Goal: Task Accomplishment & Management: Use online tool/utility

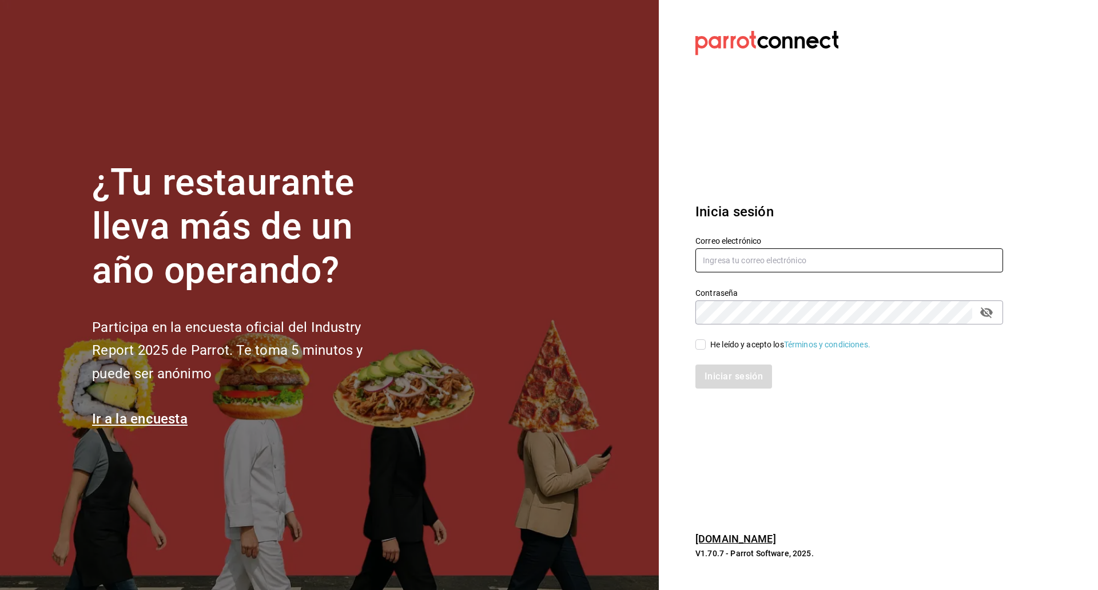
click at [729, 257] on input "text" at bounding box center [850, 260] width 308 height 24
type input "kevinS.fdez@gmail.com"
click at [702, 345] on input "He leído y acepto los Términos y condiciones." at bounding box center [701, 344] width 10 height 10
checkbox input "true"
click at [709, 367] on button "Iniciar sesión" at bounding box center [735, 376] width 78 height 24
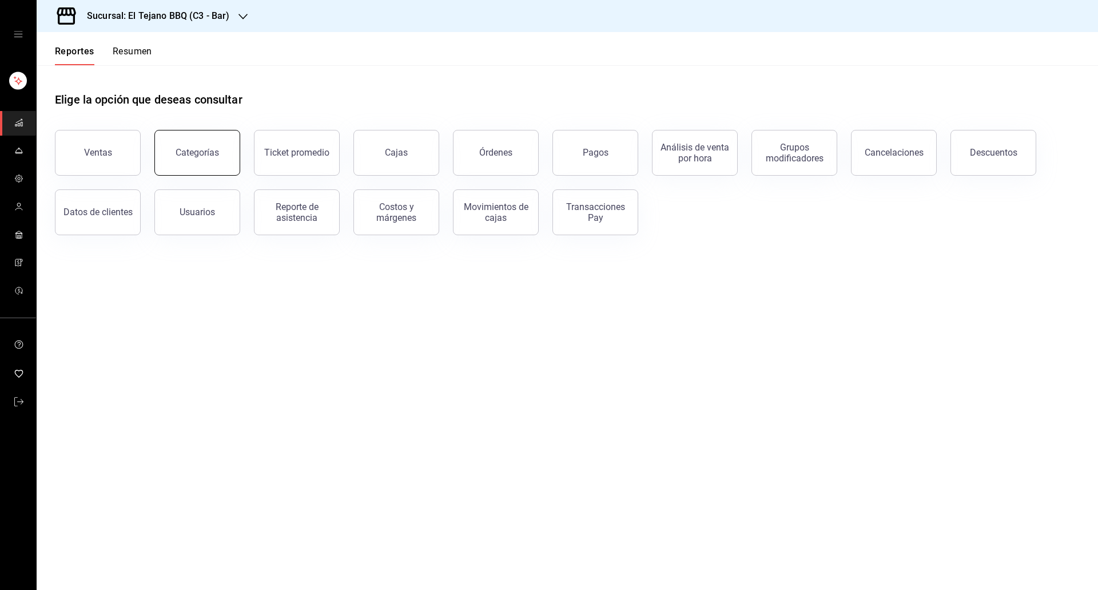
click at [213, 152] on div "Categorías" at bounding box center [197, 152] width 43 height 11
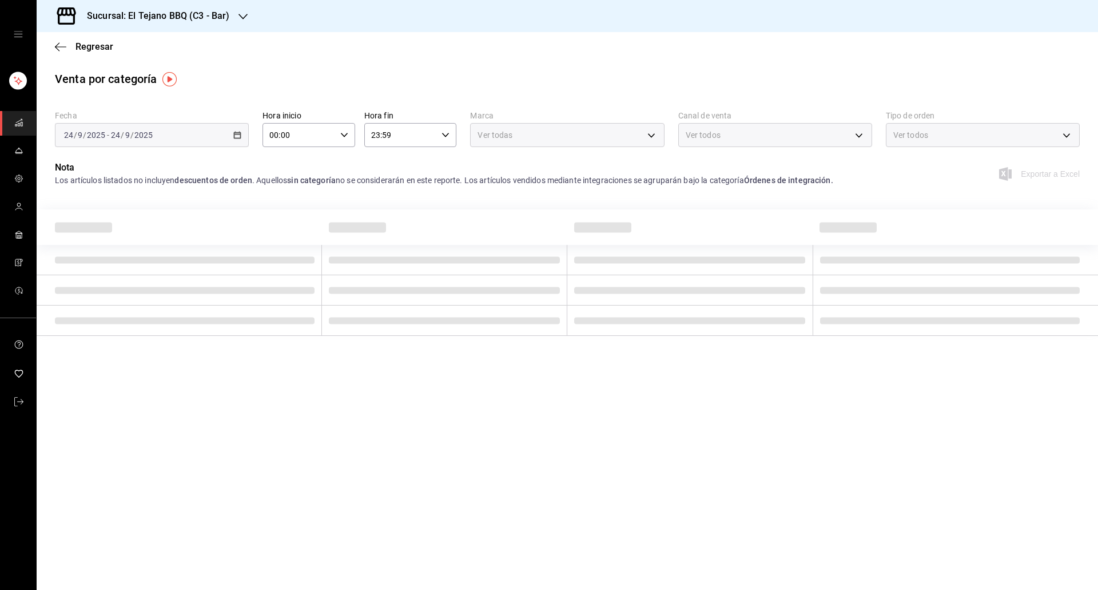
click at [213, 152] on html "Sucursal: El Tejano BBQ (C3 - Bar) Regresar Venta por categoría Fecha [DATE] [D…" at bounding box center [549, 295] width 1098 height 590
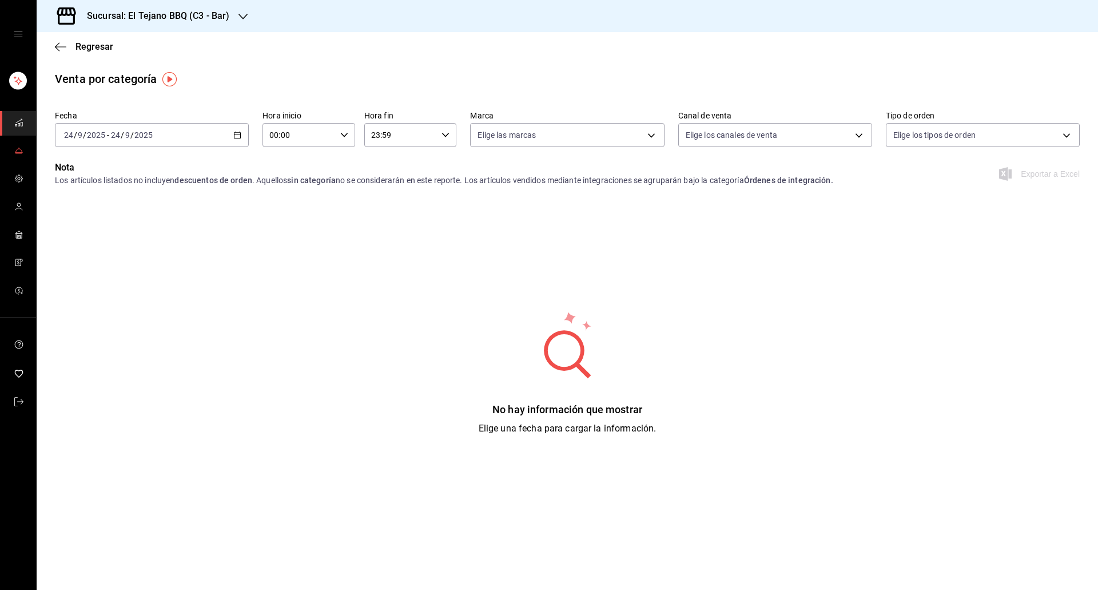
click at [8, 156] on link "mailbox folders" at bounding box center [18, 151] width 36 height 25
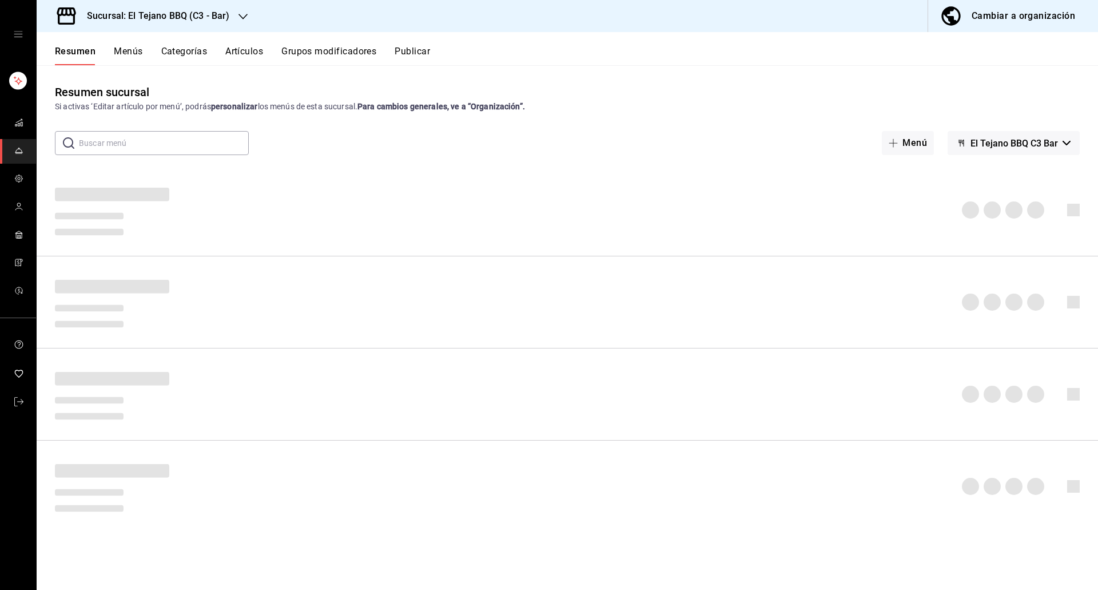
click at [194, 18] on h3 "Sucursal: El Tejano BBQ (C3 - Bar)" at bounding box center [154, 16] width 152 height 14
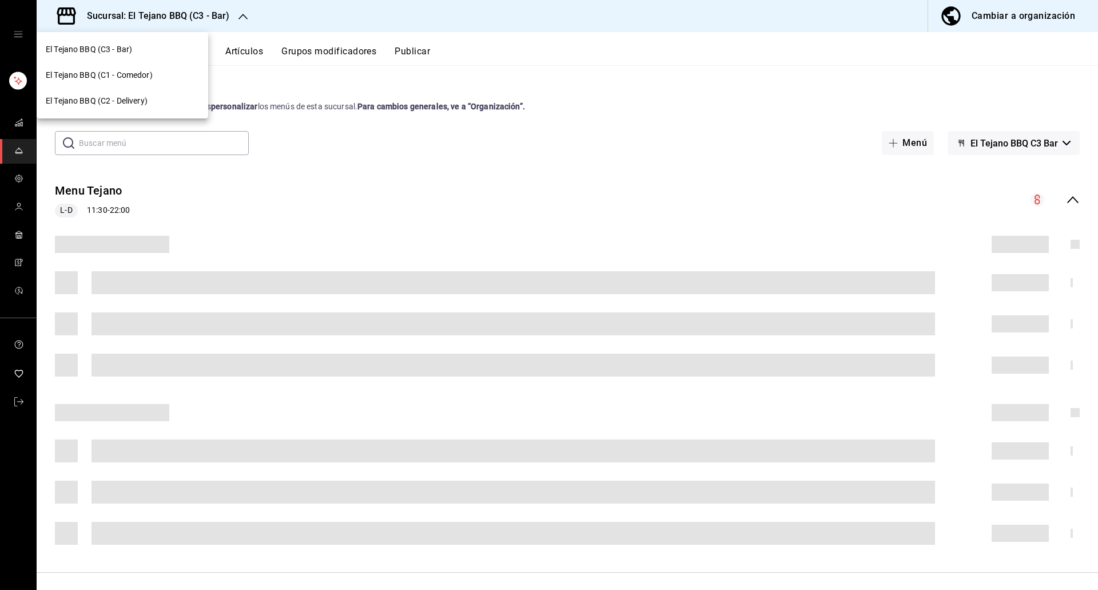
click at [185, 72] on div "El Tejano BBQ (C1 - Comedor)" at bounding box center [122, 75] width 153 height 12
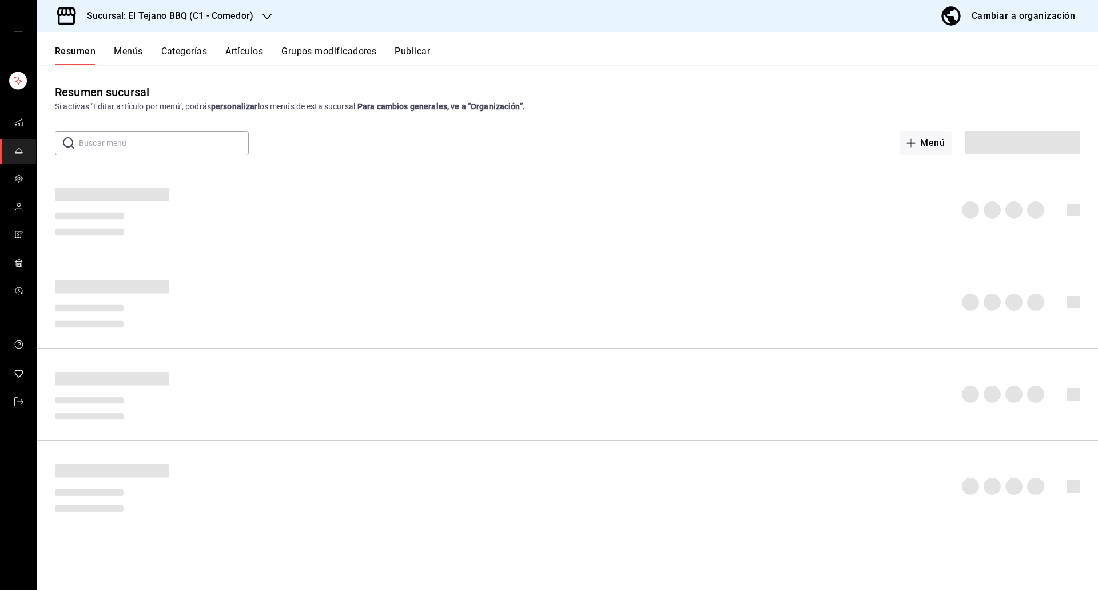
click at [244, 21] on h3 "Sucursal: El Tejano BBQ (C1 - Comedor)" at bounding box center [166, 16] width 176 height 14
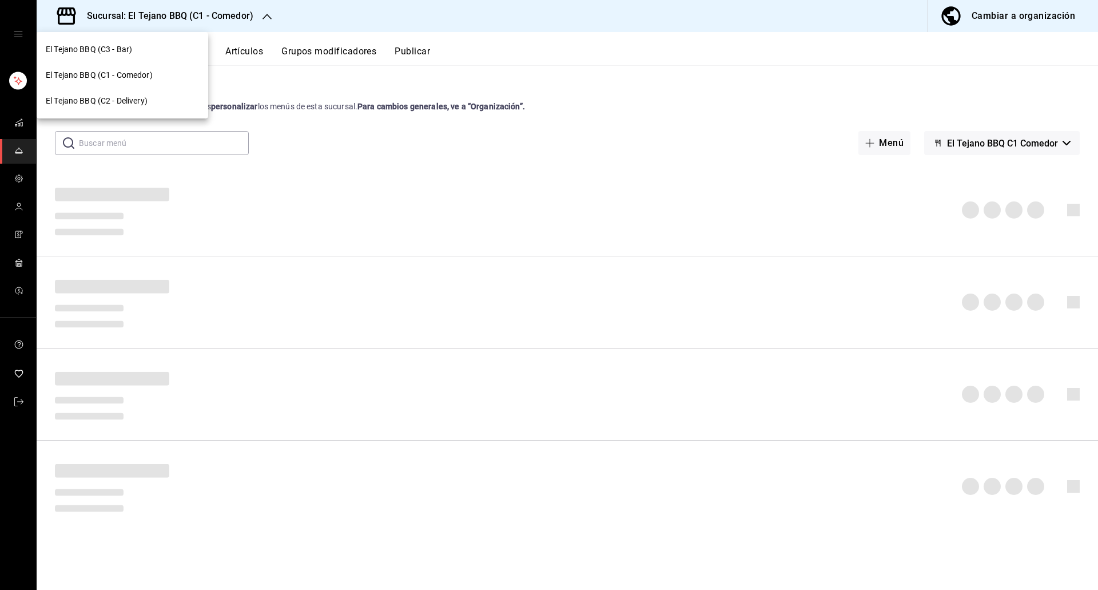
click at [189, 105] on div "El Tejano BBQ (C2 - Delivery)" at bounding box center [122, 101] width 153 height 12
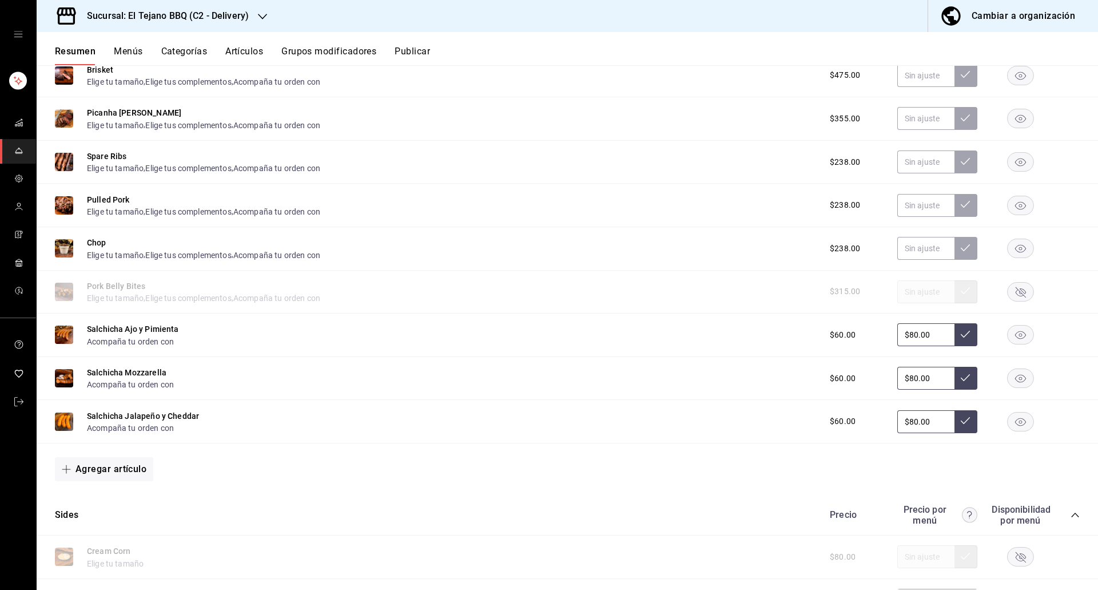
scroll to position [284, 0]
click at [1007, 279] on div "$315.00" at bounding box center [949, 290] width 261 height 23
click at [1008, 289] on rect "button" at bounding box center [1021, 289] width 26 height 19
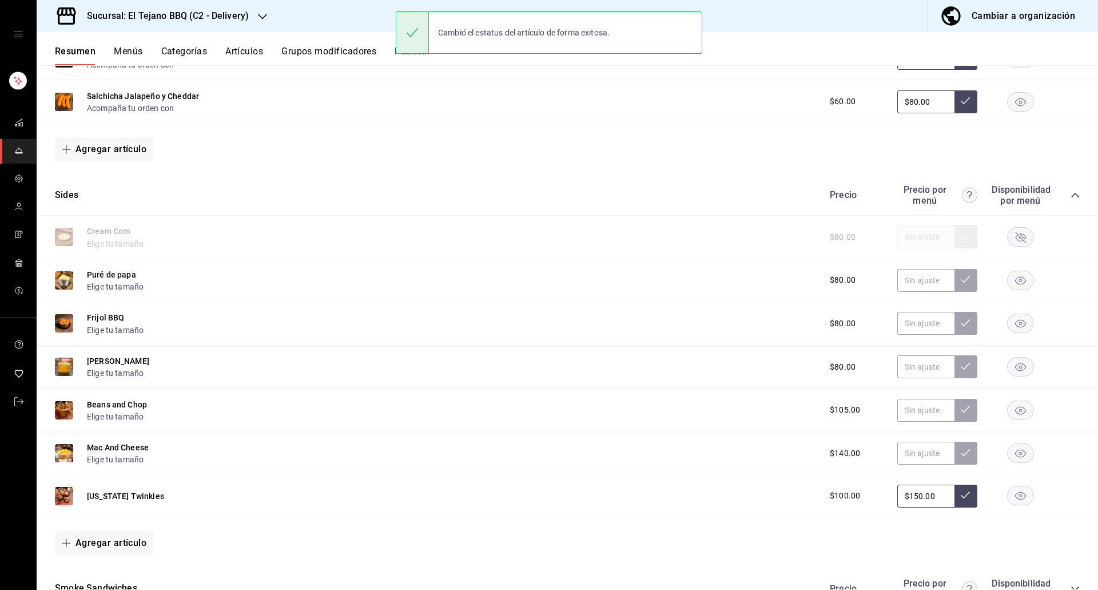
scroll to position [603, 0]
click at [1008, 242] on rect "button" at bounding box center [1021, 236] width 26 height 19
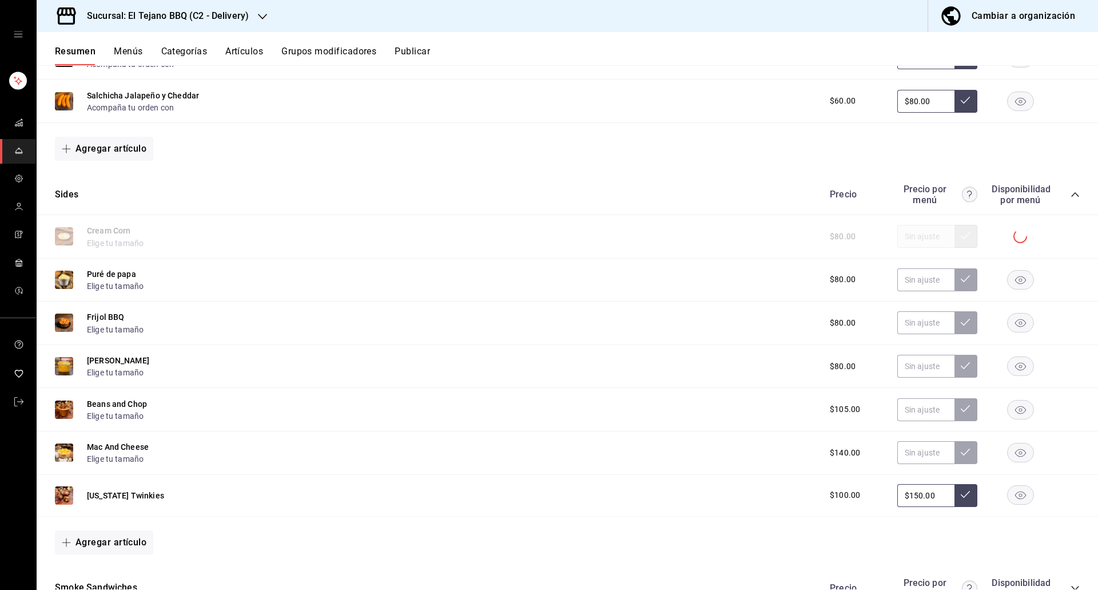
scroll to position [848, 0]
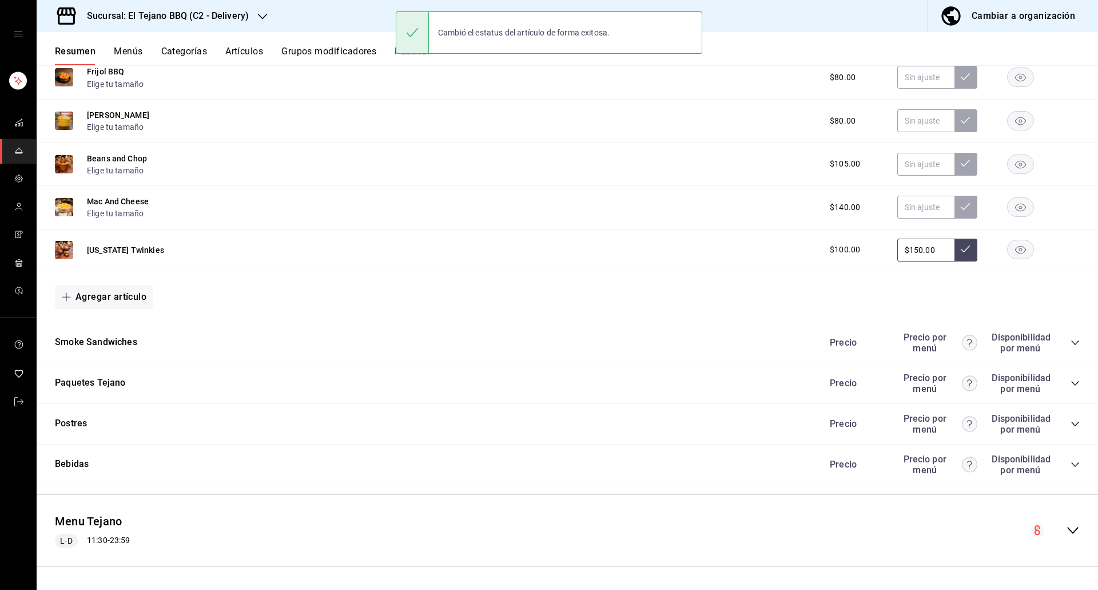
click at [1071, 345] on icon "collapse-category-row" at bounding box center [1075, 342] width 9 height 9
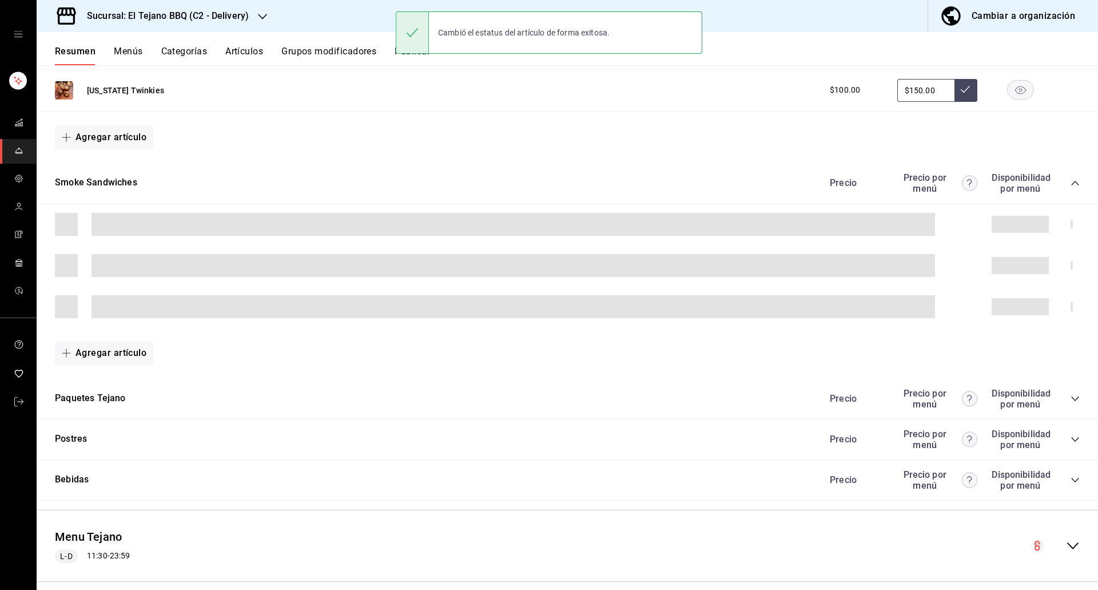
scroll to position [1023, 0]
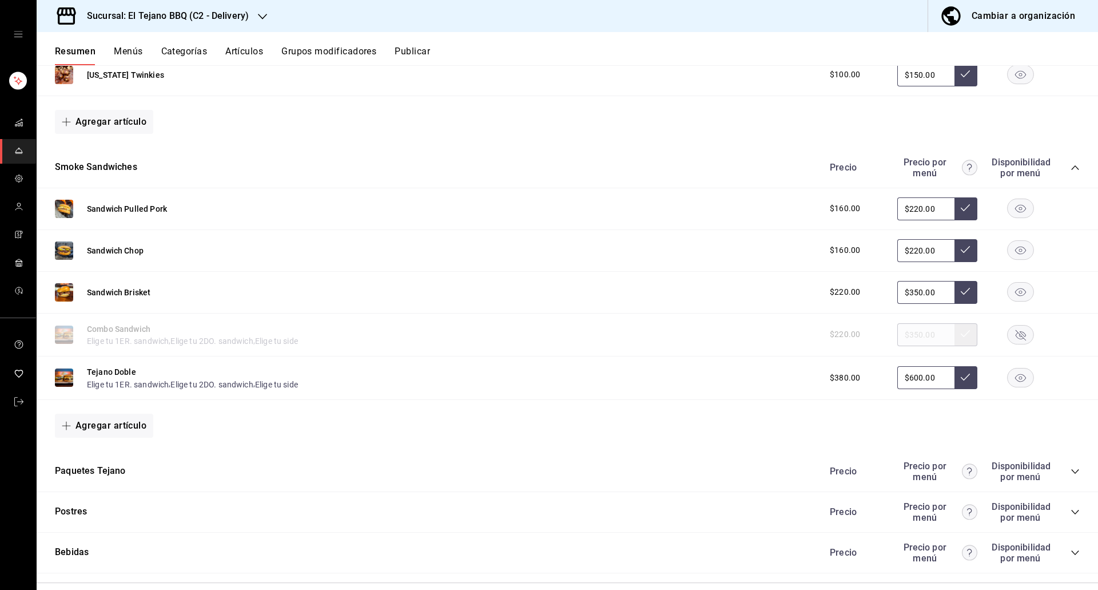
click at [1010, 341] on rect "button" at bounding box center [1021, 334] width 26 height 19
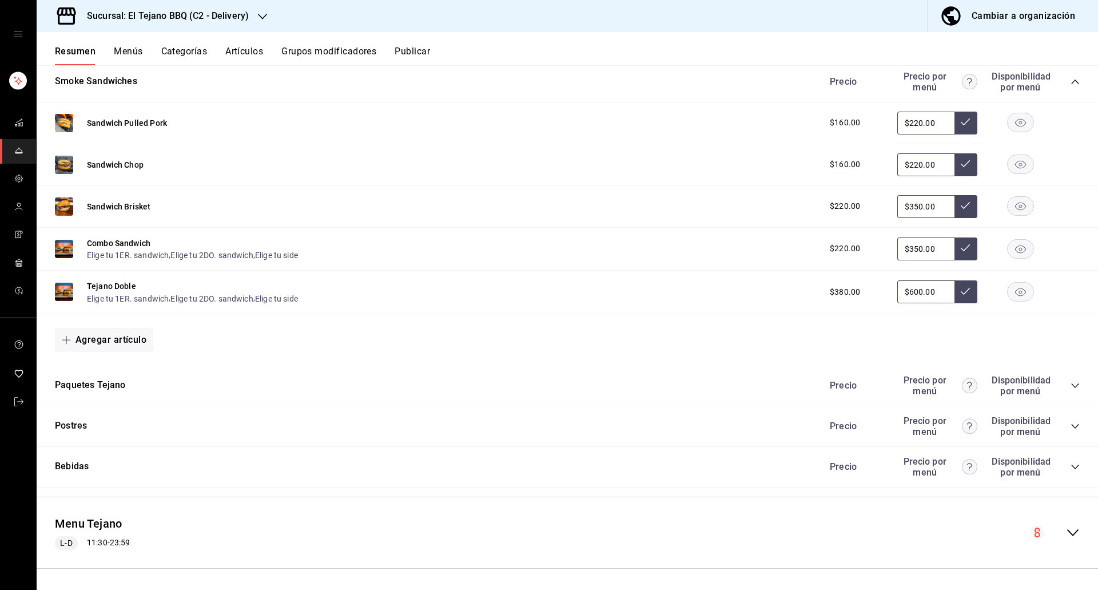
scroll to position [1110, 0]
click at [1071, 385] on icon "collapse-category-row" at bounding box center [1075, 384] width 9 height 9
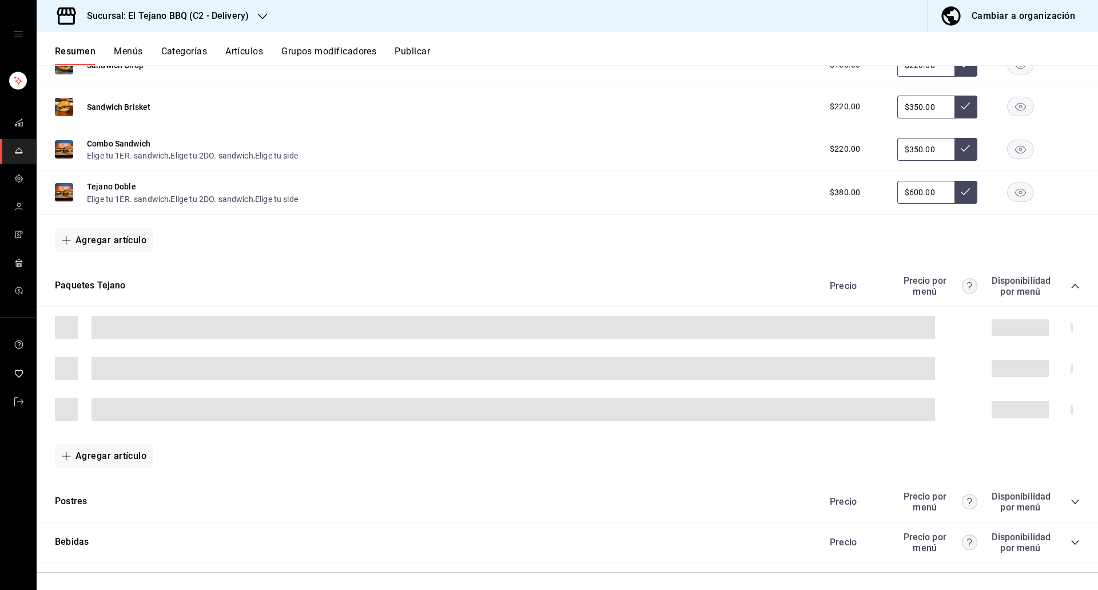
scroll to position [1257, 0]
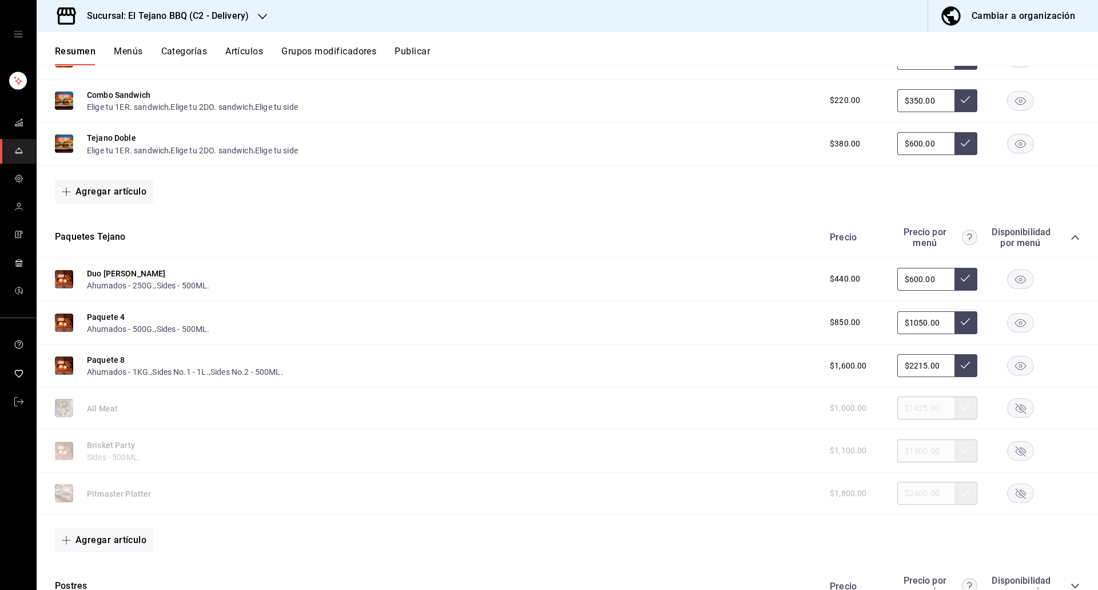
click at [1016, 412] on icon "button" at bounding box center [1021, 408] width 10 height 10
click at [1012, 439] on div "$1,100.00 $1500.00" at bounding box center [949, 450] width 261 height 23
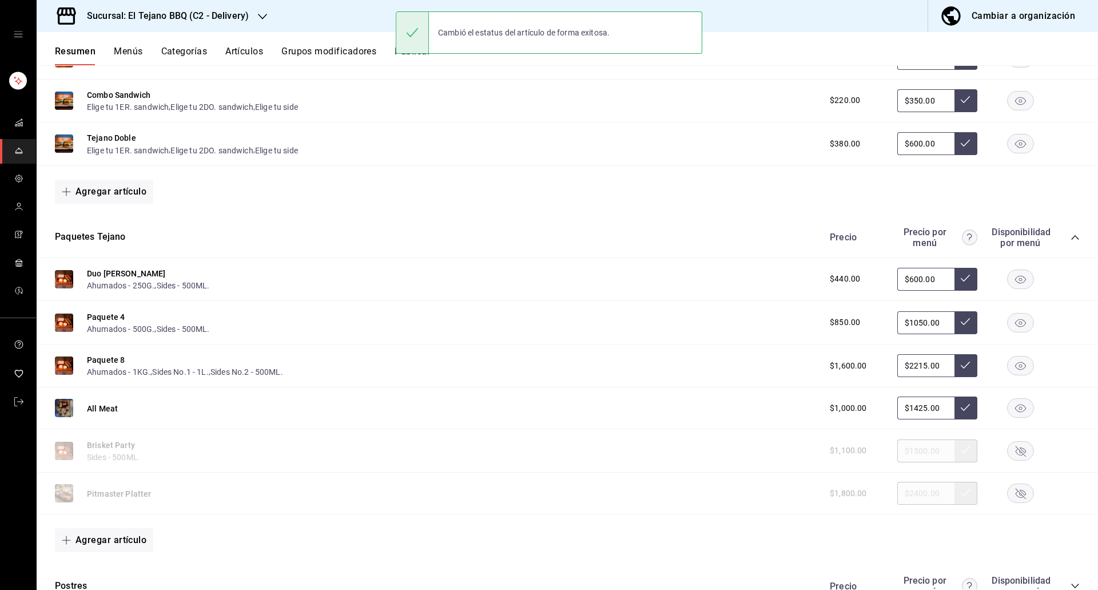
click at [1008, 495] on rect "button" at bounding box center [1021, 493] width 26 height 19
click at [1011, 452] on rect "button" at bounding box center [1021, 450] width 26 height 19
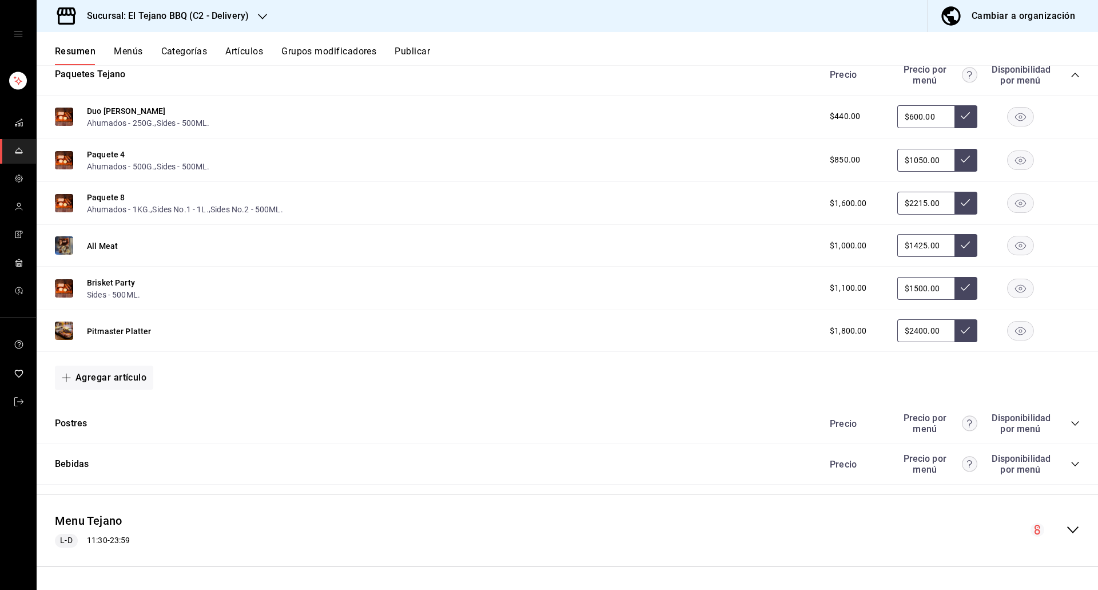
click at [1062, 456] on div "Precio Precio por menú Disponibilidad por menú" at bounding box center [949, 464] width 261 height 22
click at [1071, 463] on icon "collapse-category-row" at bounding box center [1075, 463] width 9 height 9
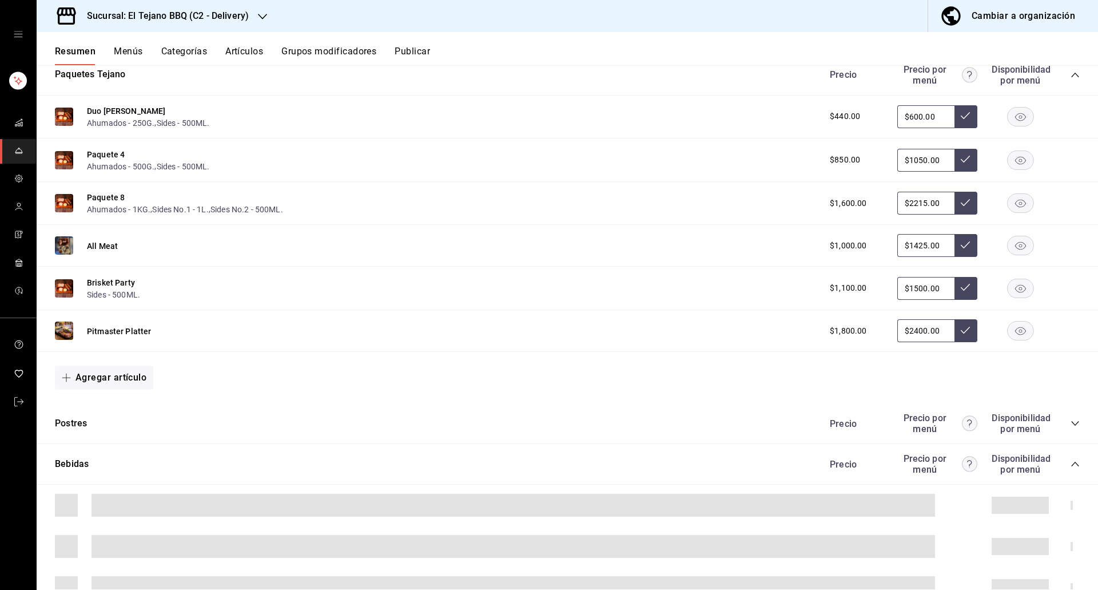
click at [1070, 418] on div "Precio Precio por menú Disponibilidad por menú" at bounding box center [949, 423] width 261 height 22
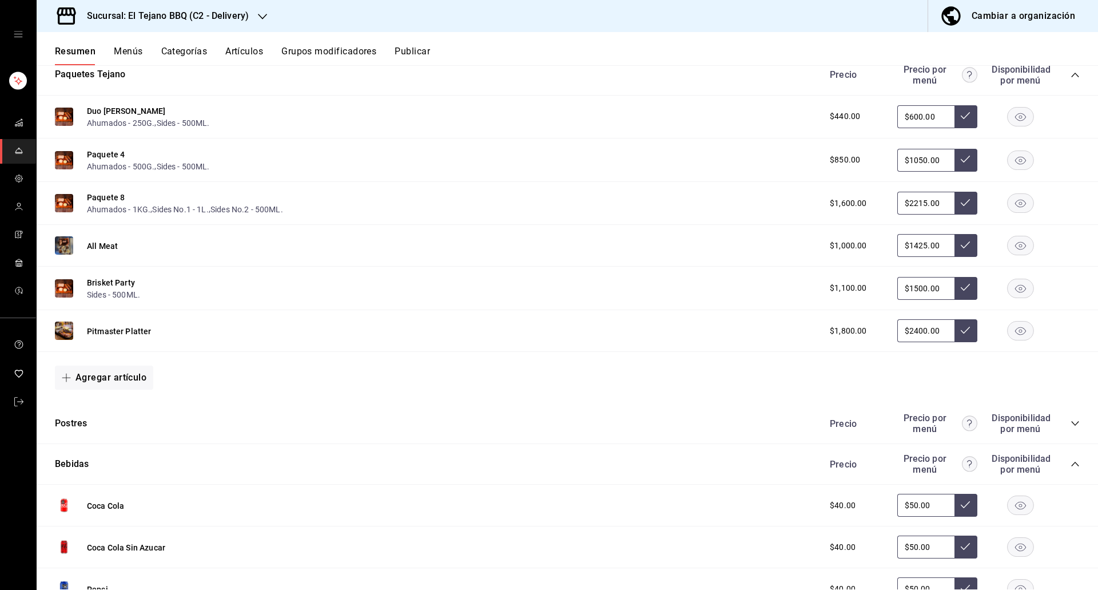
click at [1071, 426] on icon "collapse-category-row" at bounding box center [1075, 423] width 9 height 9
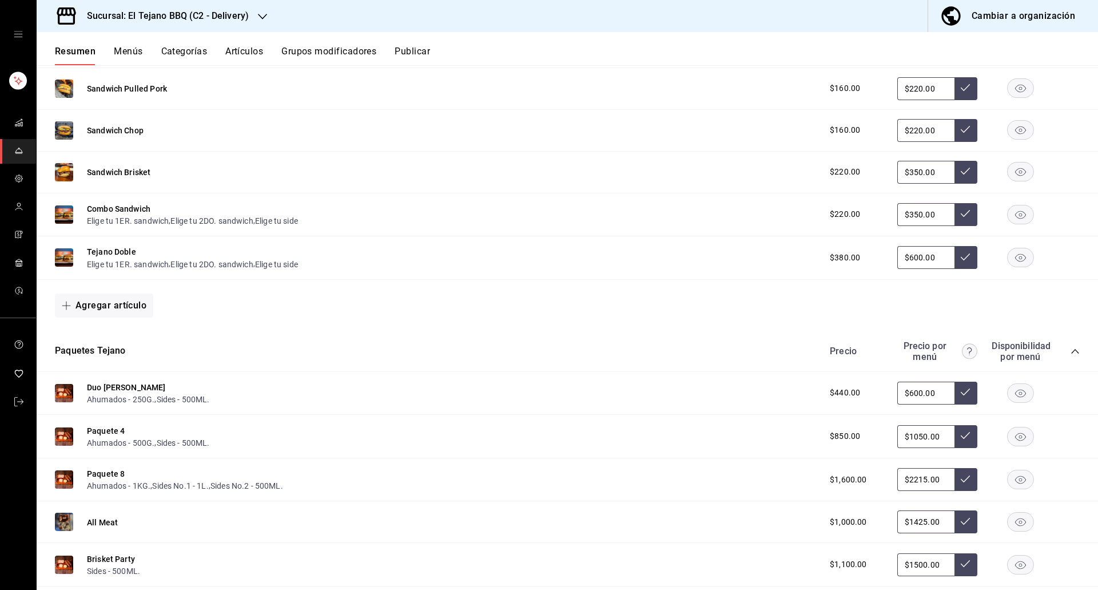
scroll to position [1141, 0]
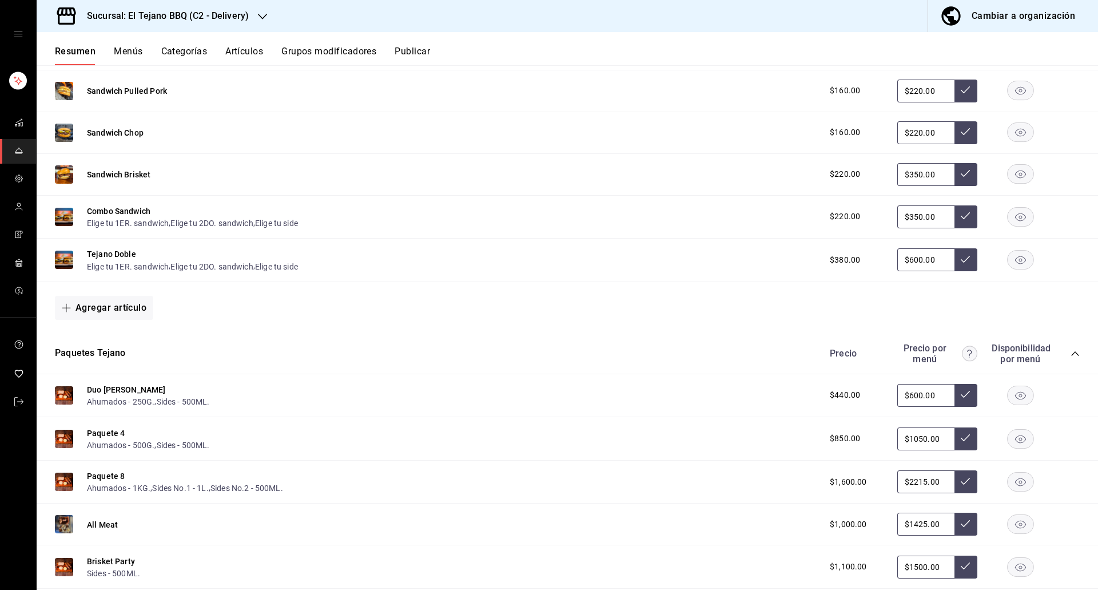
click at [1011, 253] on rect "button" at bounding box center [1021, 260] width 26 height 19
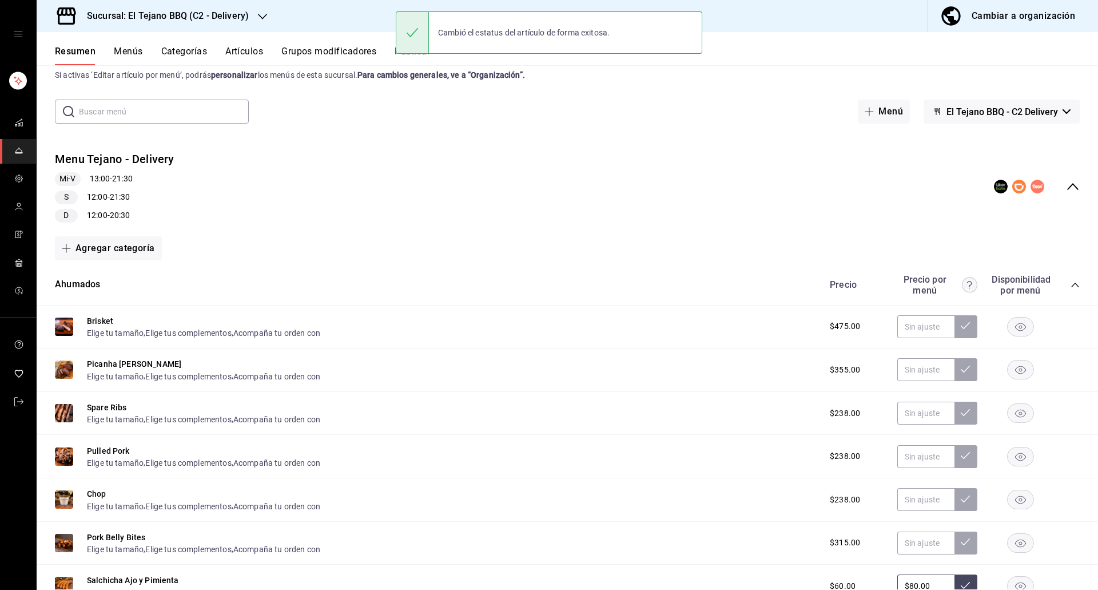
scroll to position [0, 0]
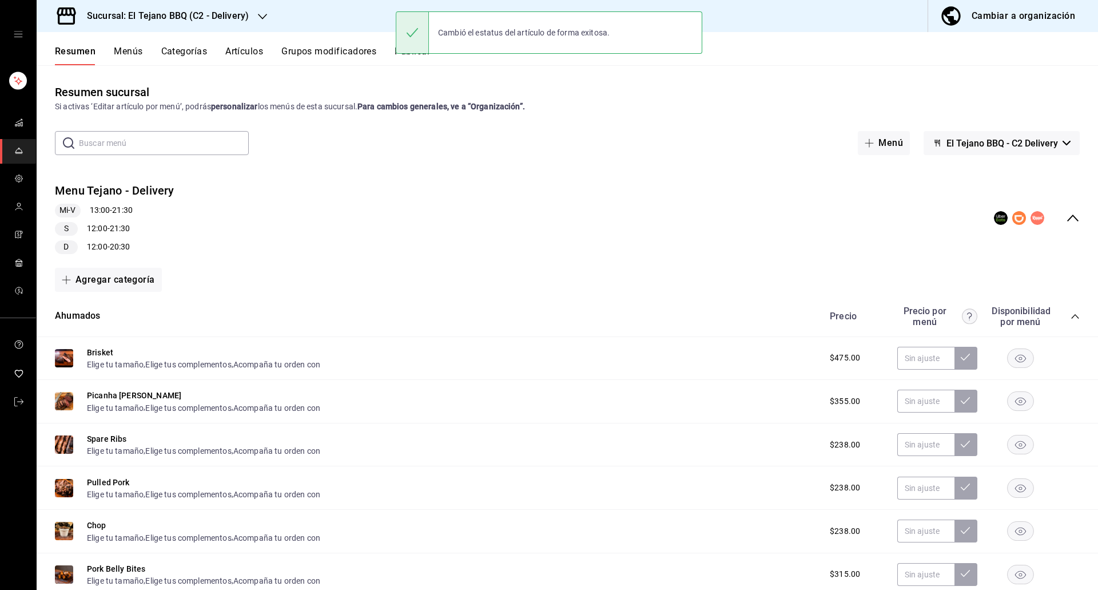
click at [408, 57] on button "Publicar" at bounding box center [412, 55] width 35 height 19
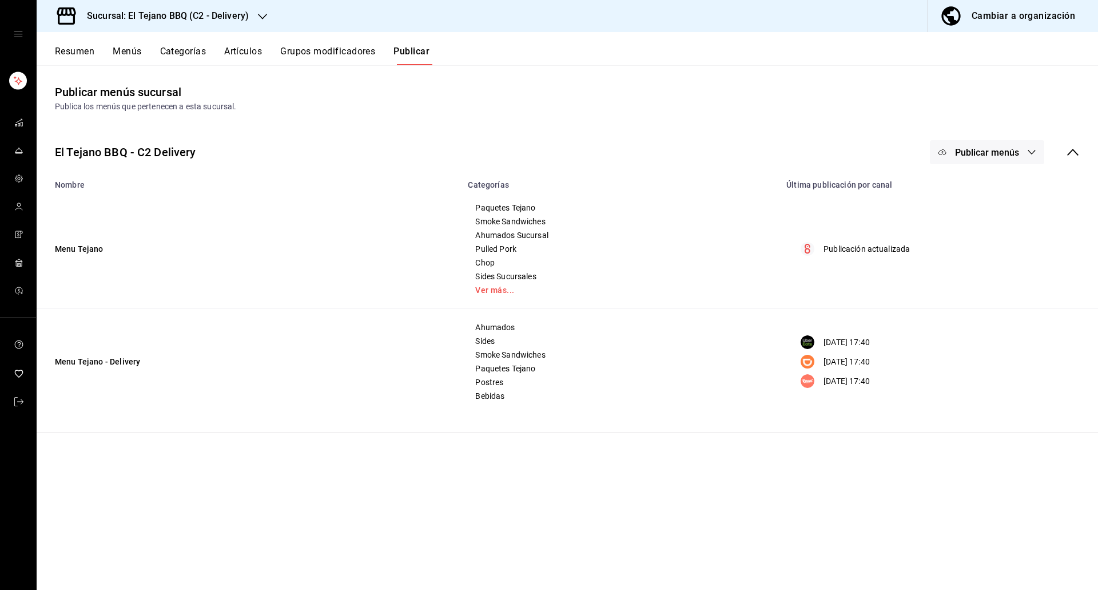
click at [1015, 154] on span "Publicar menús" at bounding box center [987, 152] width 64 height 11
click at [959, 272] on li "Rappi" at bounding box center [987, 285] width 105 height 32
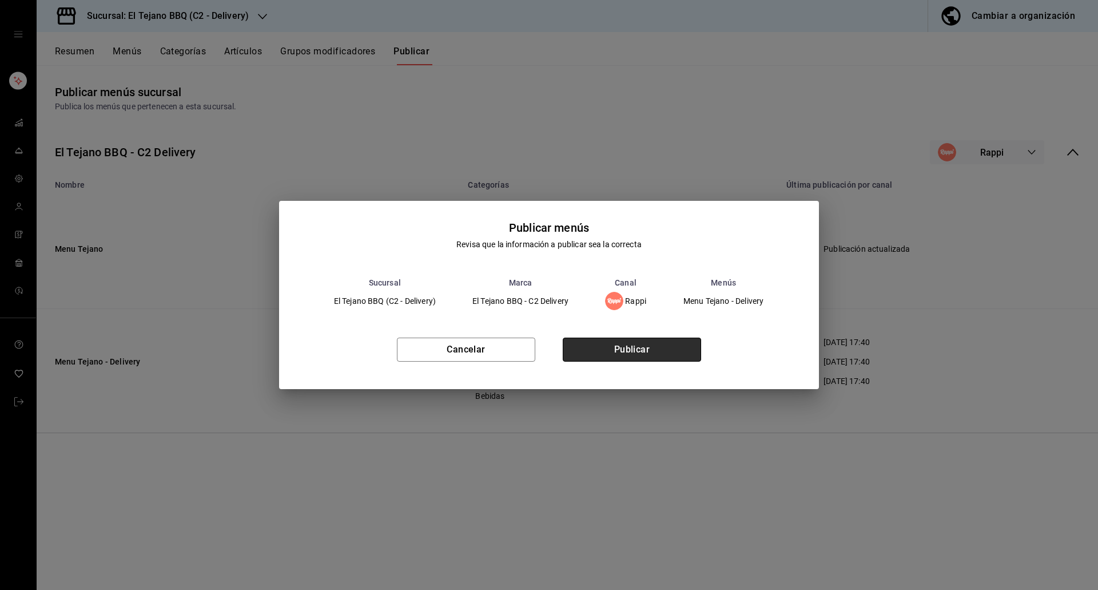
click at [657, 344] on button "Publicar" at bounding box center [632, 349] width 138 height 24
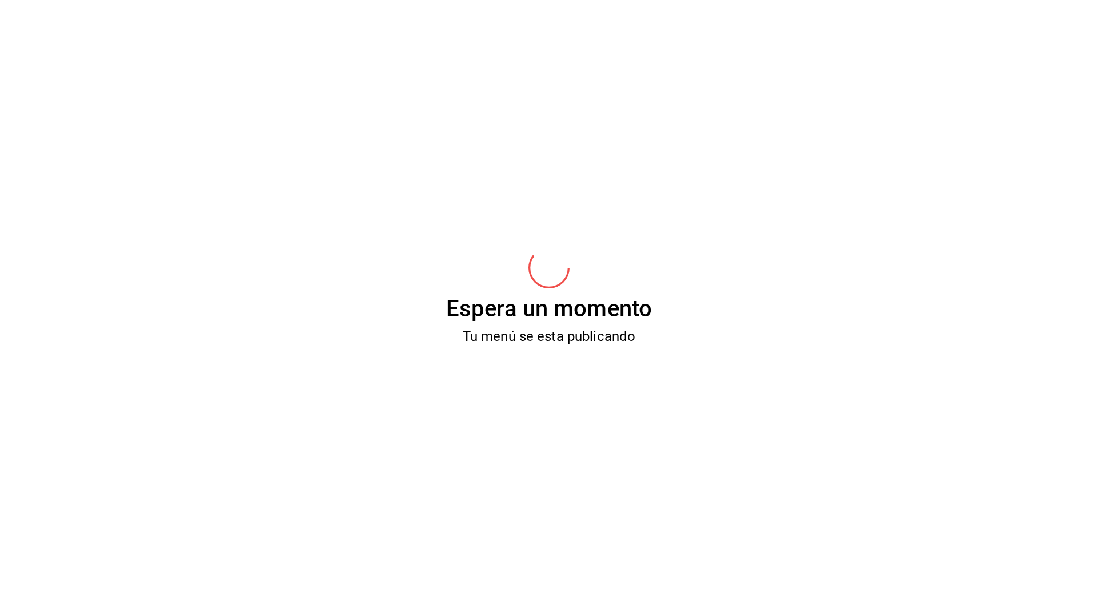
click at [578, 394] on div "Espera un momento Tu menú se esta publicando" at bounding box center [549, 295] width 1098 height 590
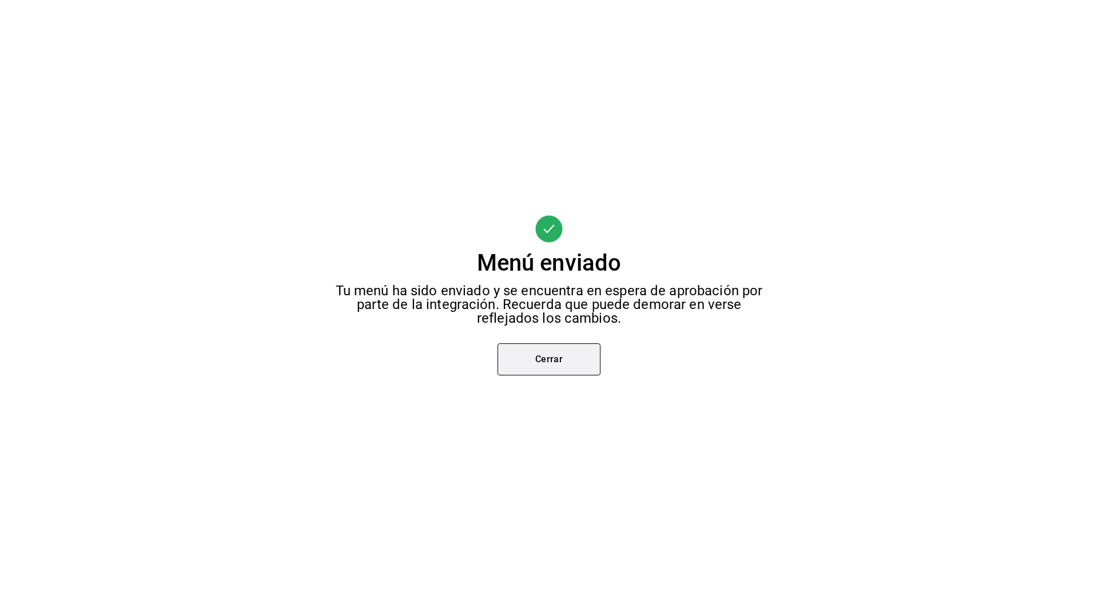
click at [537, 365] on button "Cerrar" at bounding box center [549, 359] width 103 height 32
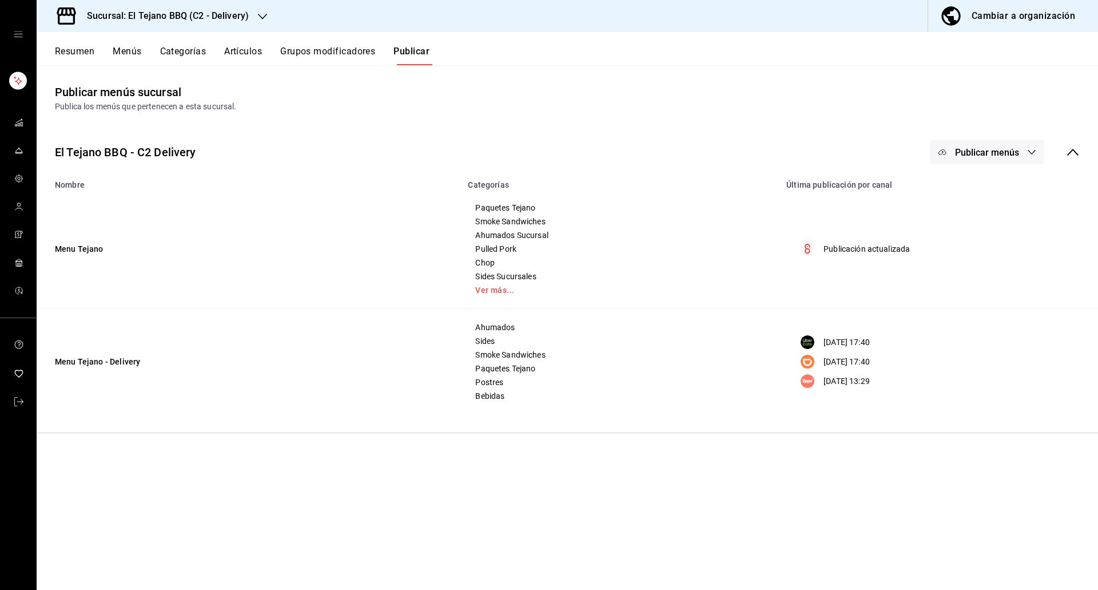
click at [968, 164] on div "El Tejano BBQ - C2 Delivery Publicar menús" at bounding box center [568, 152] width 1062 height 42
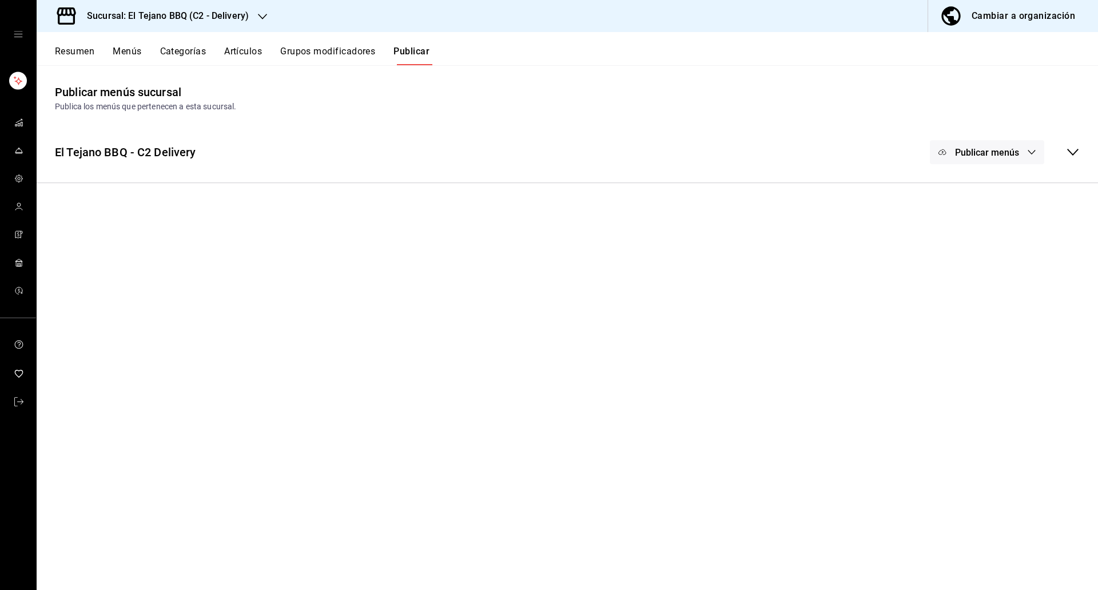
click at [995, 161] on button "Publicar menús" at bounding box center [987, 152] width 114 height 24
click at [1010, 259] on span "DiDi Food" at bounding box center [1003, 254] width 55 height 12
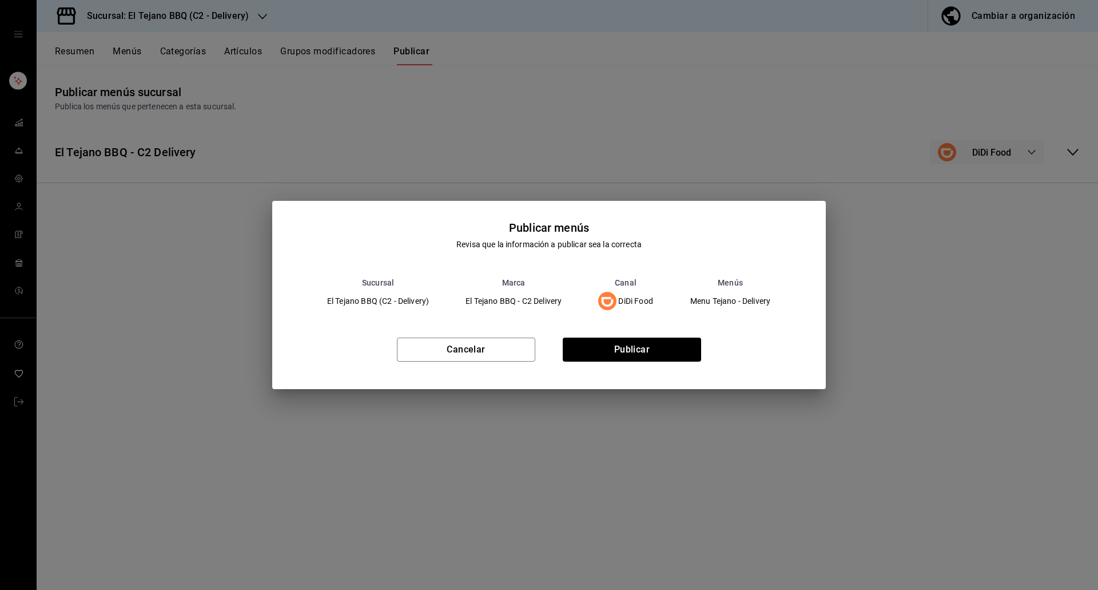
click at [652, 333] on div "Cancelar Publicar" at bounding box center [549, 354] width 554 height 70
click at [597, 354] on button "Publicar" at bounding box center [632, 349] width 138 height 24
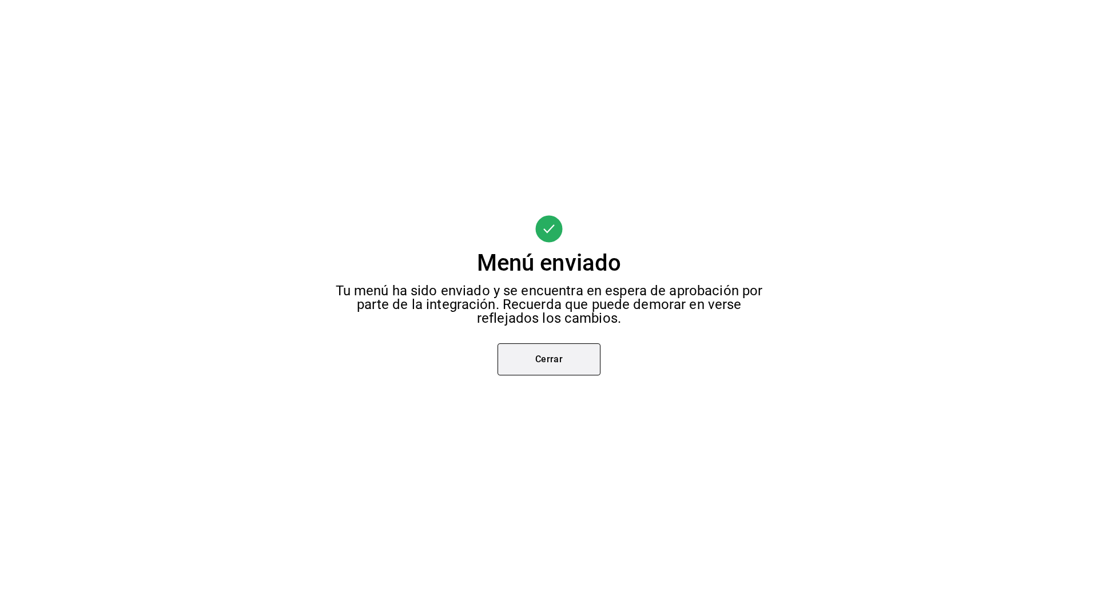
click at [569, 358] on button "Cerrar" at bounding box center [549, 359] width 103 height 32
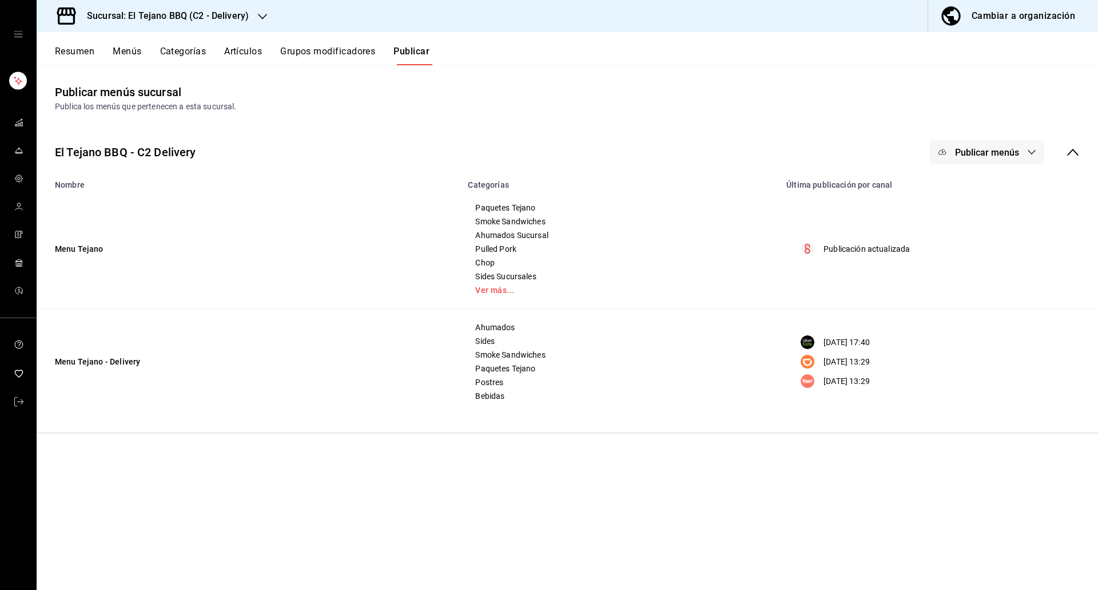
click at [971, 148] on span "Publicar menús" at bounding box center [987, 152] width 64 height 11
click at [960, 219] on img at bounding box center [953, 221] width 18 height 18
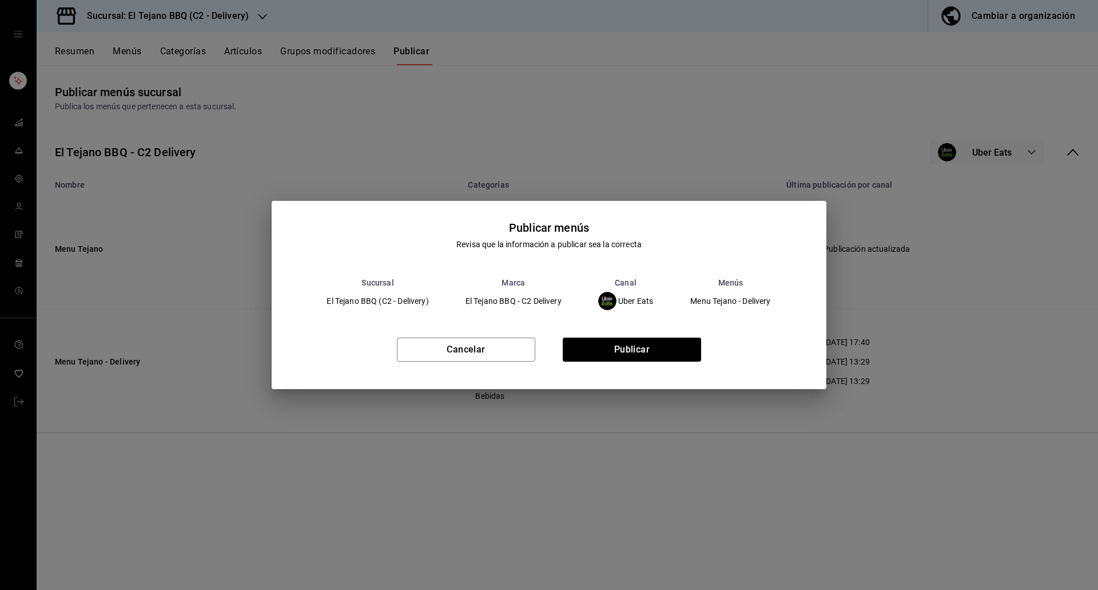
click at [613, 364] on div "Cancelar Publicar" at bounding box center [549, 354] width 554 height 70
click at [611, 353] on button "Publicar" at bounding box center [632, 349] width 138 height 24
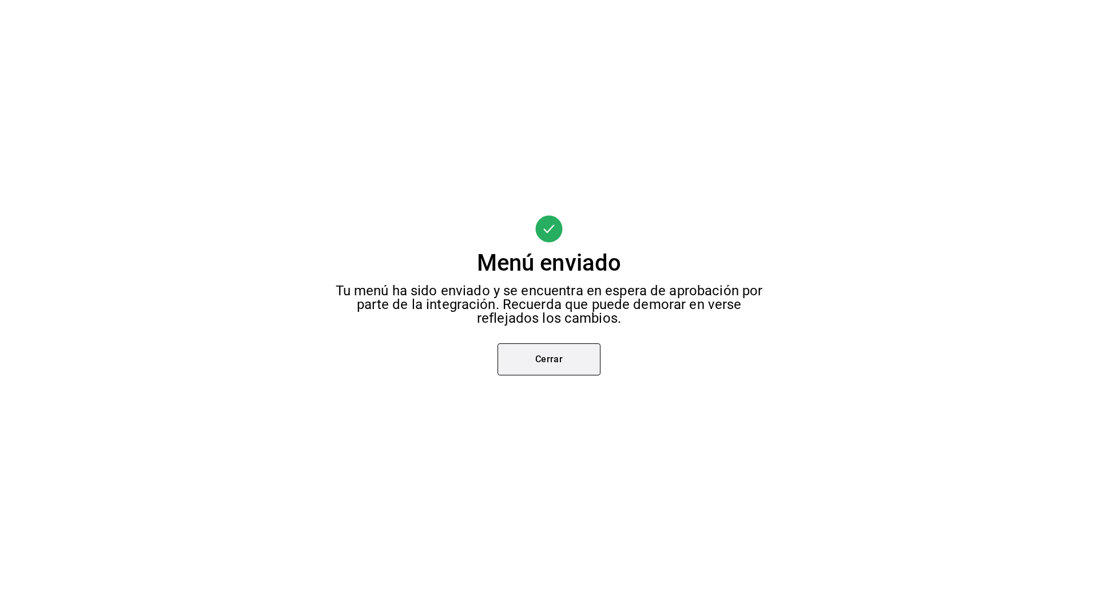
click at [539, 354] on button "Cerrar" at bounding box center [549, 359] width 103 height 32
